Goal: Transaction & Acquisition: Purchase product/service

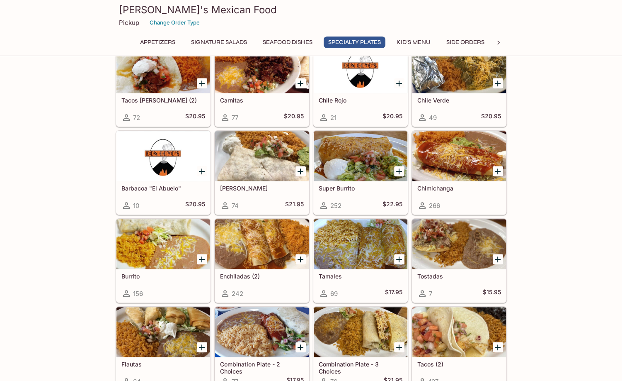
scroll to position [829, 0]
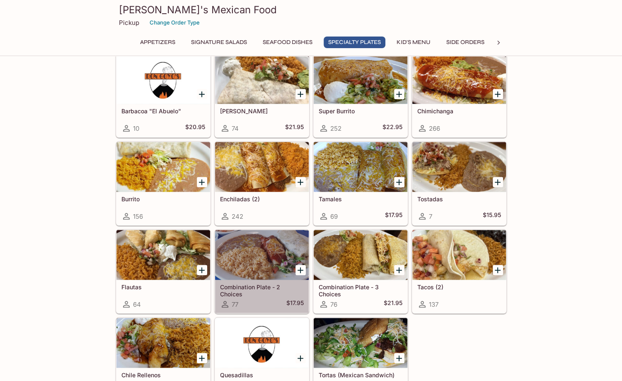
click at [268, 269] on div at bounding box center [262, 255] width 94 height 50
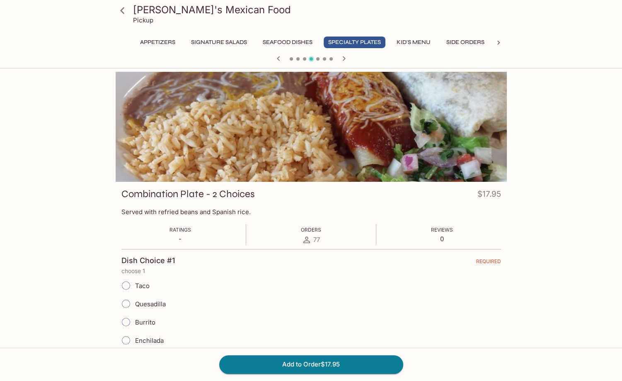
click at [151, 321] on span "Burrito" at bounding box center [145, 322] width 20 height 8
click at [135, 321] on input "Burrito" at bounding box center [125, 321] width 17 height 17
radio input "true"
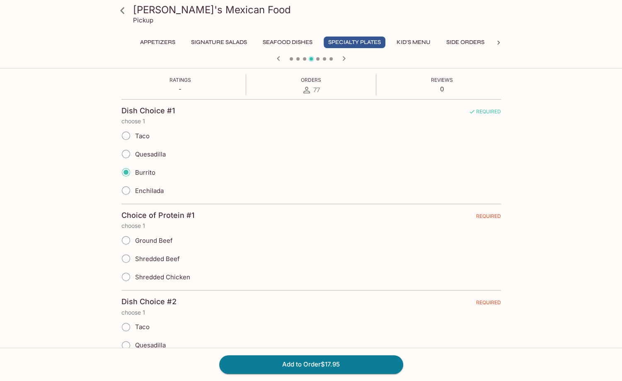
scroll to position [166, 0]
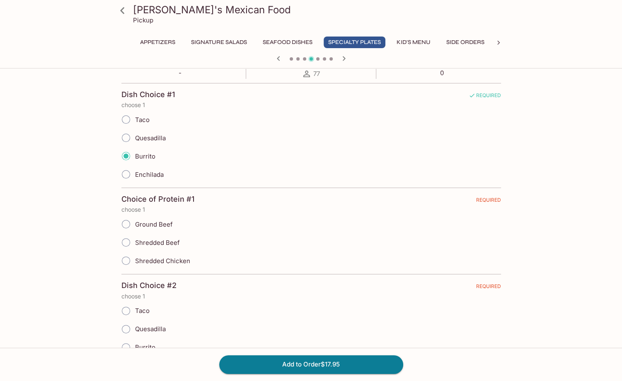
click at [146, 239] on span "Shredded Beef" at bounding box center [157, 242] width 45 height 8
click at [135, 239] on input "Shredded Beef" at bounding box center [125, 241] width 17 height 17
radio input "true"
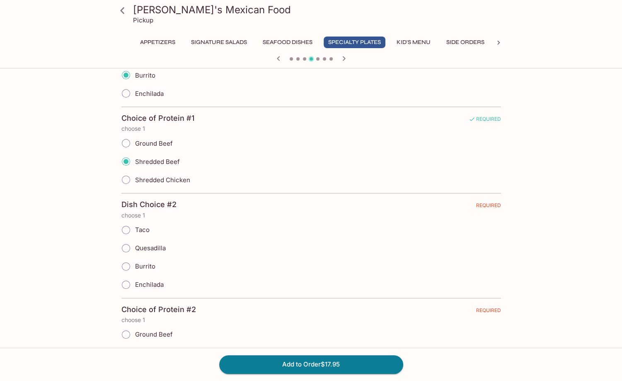
scroll to position [249, 0]
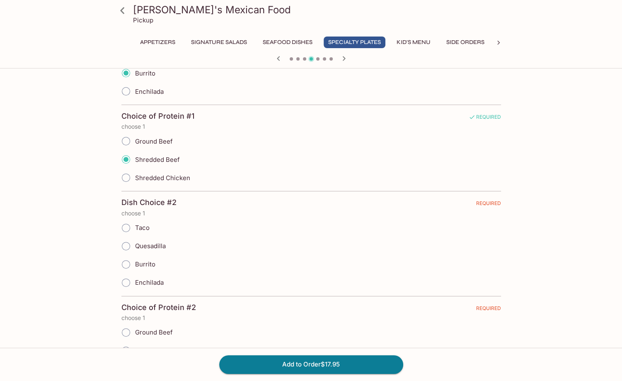
click at [137, 263] on span "Burrito" at bounding box center [145, 264] width 20 height 8
click at [135, 263] on input "Burrito" at bounding box center [125, 263] width 17 height 17
radio input "true"
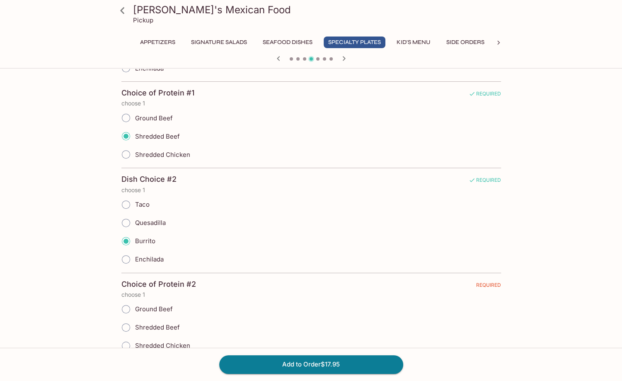
scroll to position [332, 0]
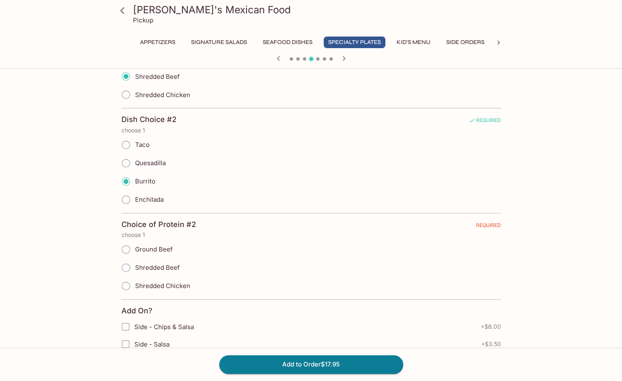
click at [126, 248] on input "Ground Beef" at bounding box center [125, 249] width 17 height 17
radio input "true"
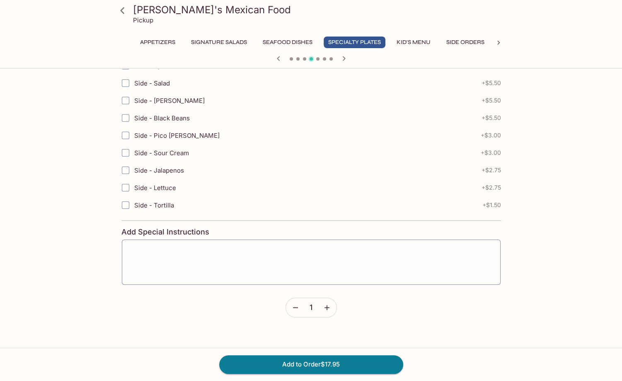
scroll to position [664, 0]
click at [149, 245] on textarea at bounding box center [311, 261] width 367 height 32
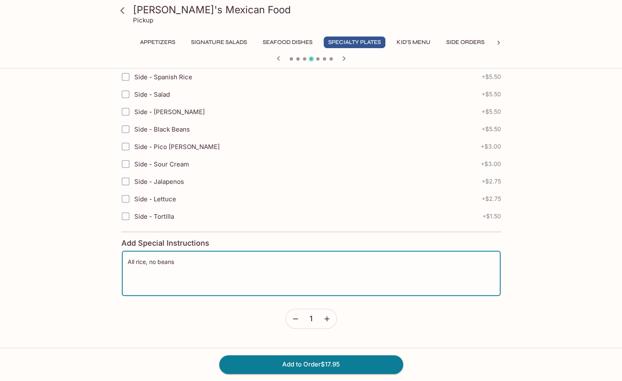
scroll to position [705, 0]
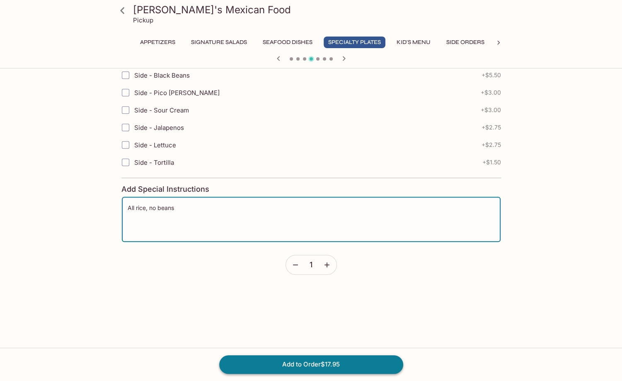
type textarea "All rice, no beans"
click at [282, 360] on button "Add to Order $17.95" at bounding box center [311, 364] width 184 height 18
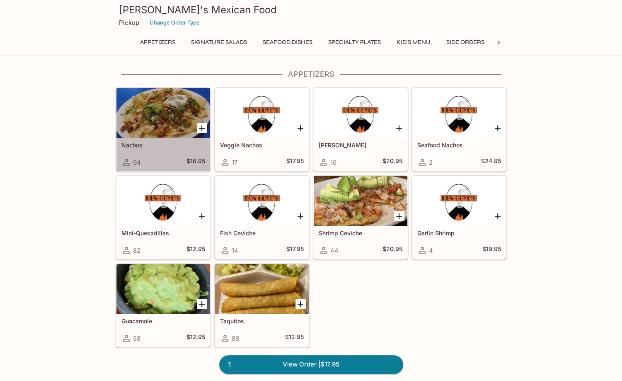
click at [156, 107] on div at bounding box center [164, 113] width 94 height 50
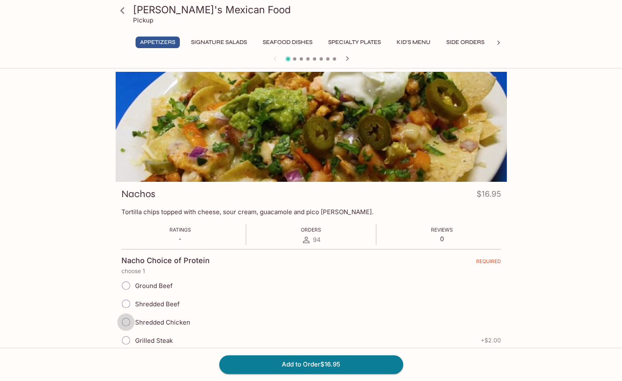
click at [124, 319] on input "Shredded Chicken" at bounding box center [125, 321] width 17 height 17
radio input "true"
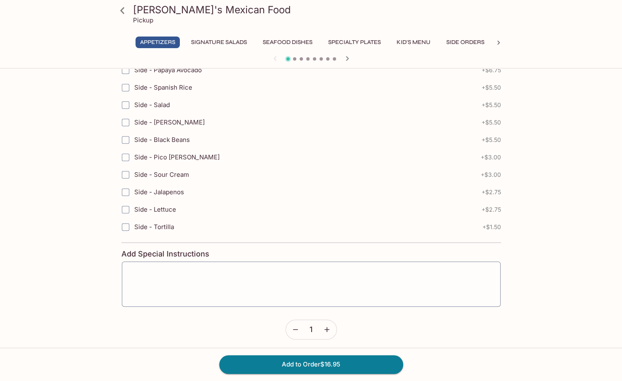
scroll to position [173, 0]
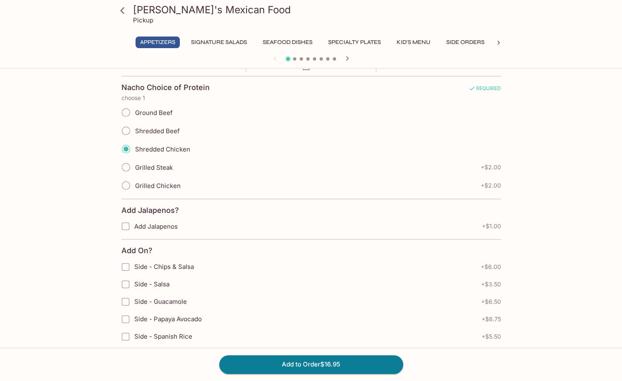
click at [116, 14] on icon at bounding box center [122, 10] width 15 height 15
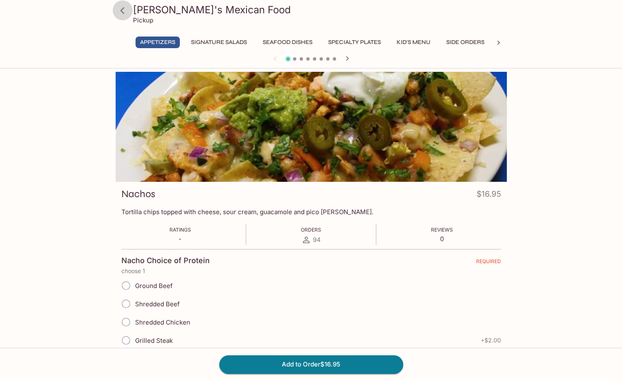
click at [128, 5] on icon at bounding box center [122, 10] width 15 height 15
